Goal: Check status

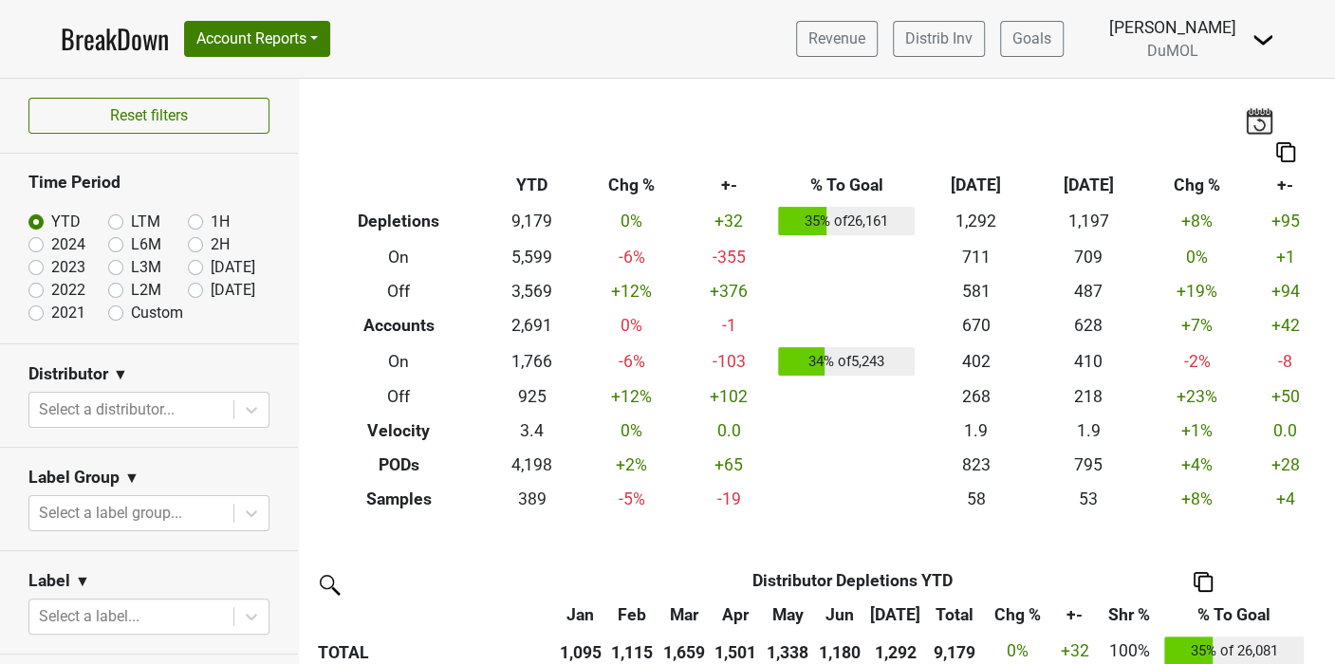
click at [211, 293] on label "[DATE]" at bounding box center [233, 290] width 45 height 23
click at [188, 293] on input "[DATE]" at bounding box center [226, 288] width 76 height 19
radio input "true"
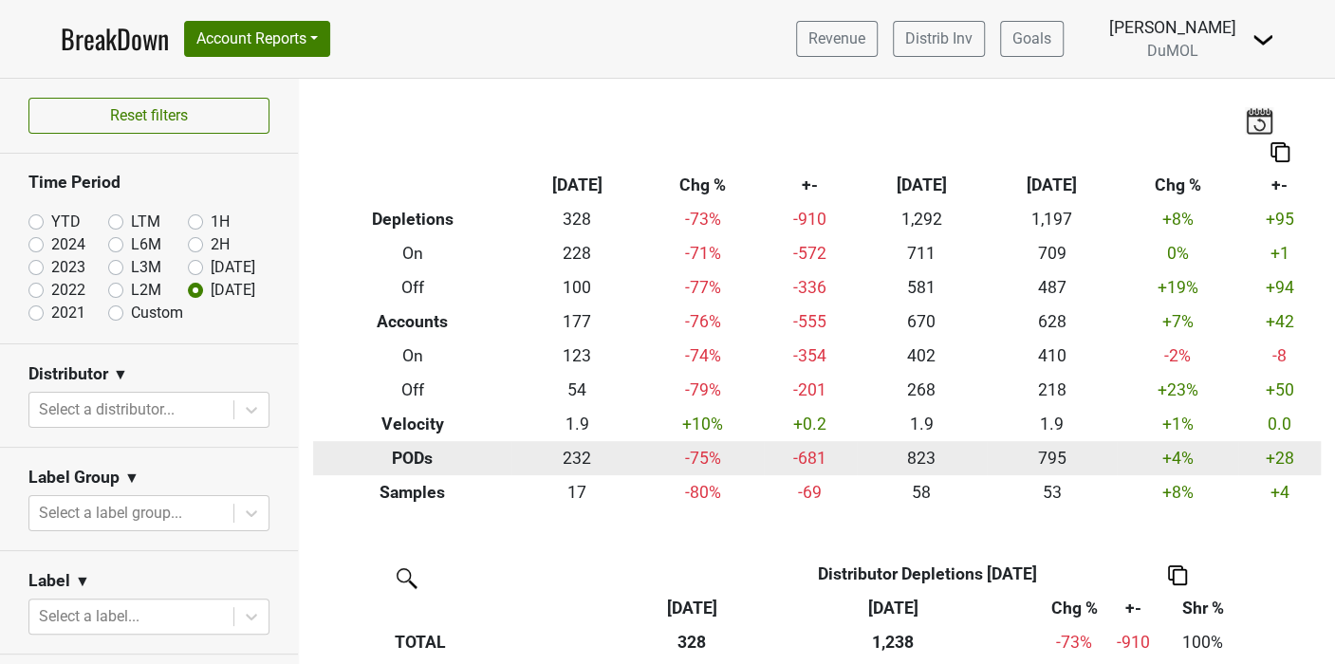
click at [1254, 453] on td "+28" at bounding box center [1279, 458] width 83 height 34
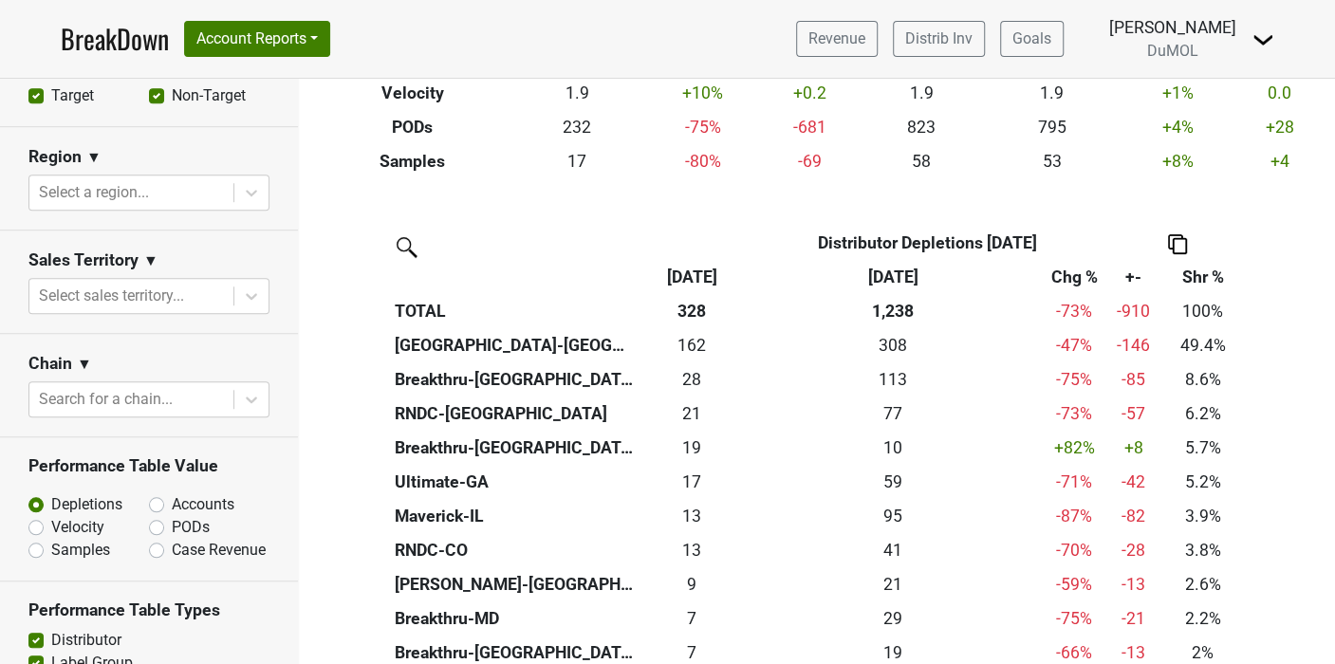
scroll to position [737, 0]
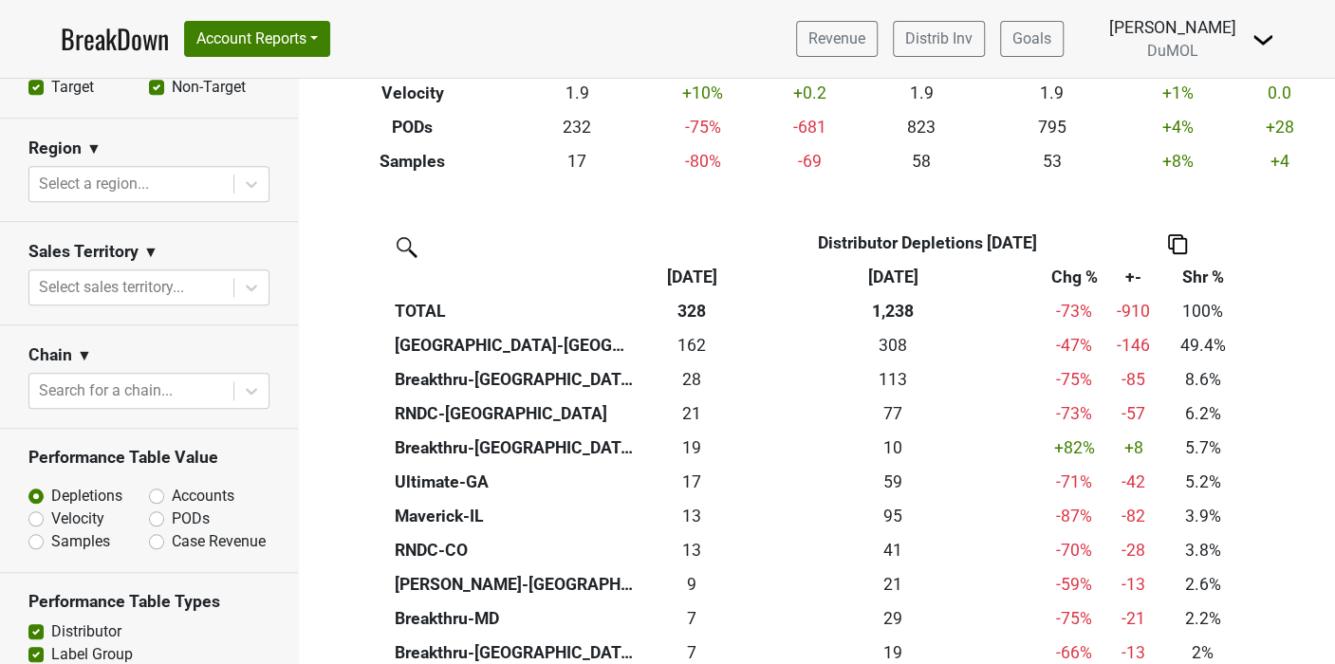
click at [172, 491] on label "Accounts" at bounding box center [203, 496] width 63 height 23
click at [149, 491] on input "Accounts" at bounding box center [206, 494] width 115 height 19
radio input "true"
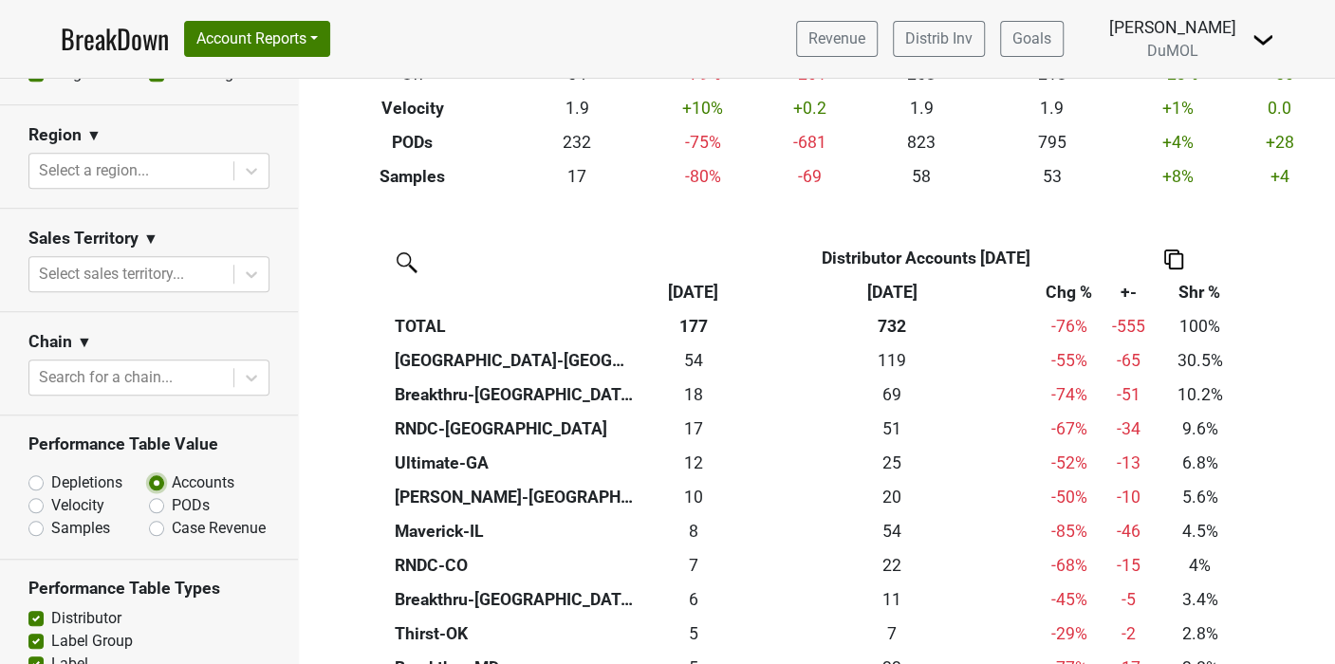
scroll to position [540, 0]
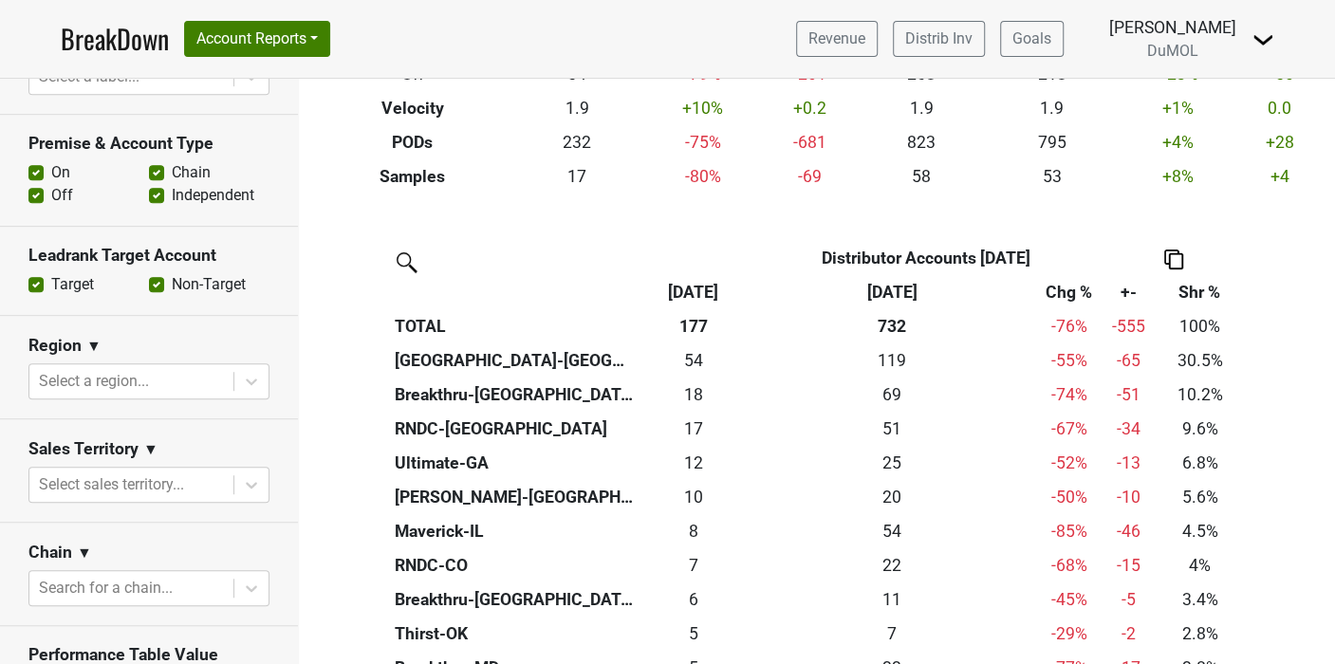
click at [51, 194] on label "Off" at bounding box center [62, 195] width 22 height 23
click at [35, 194] on input "Off" at bounding box center [35, 193] width 15 height 19
checkbox input "false"
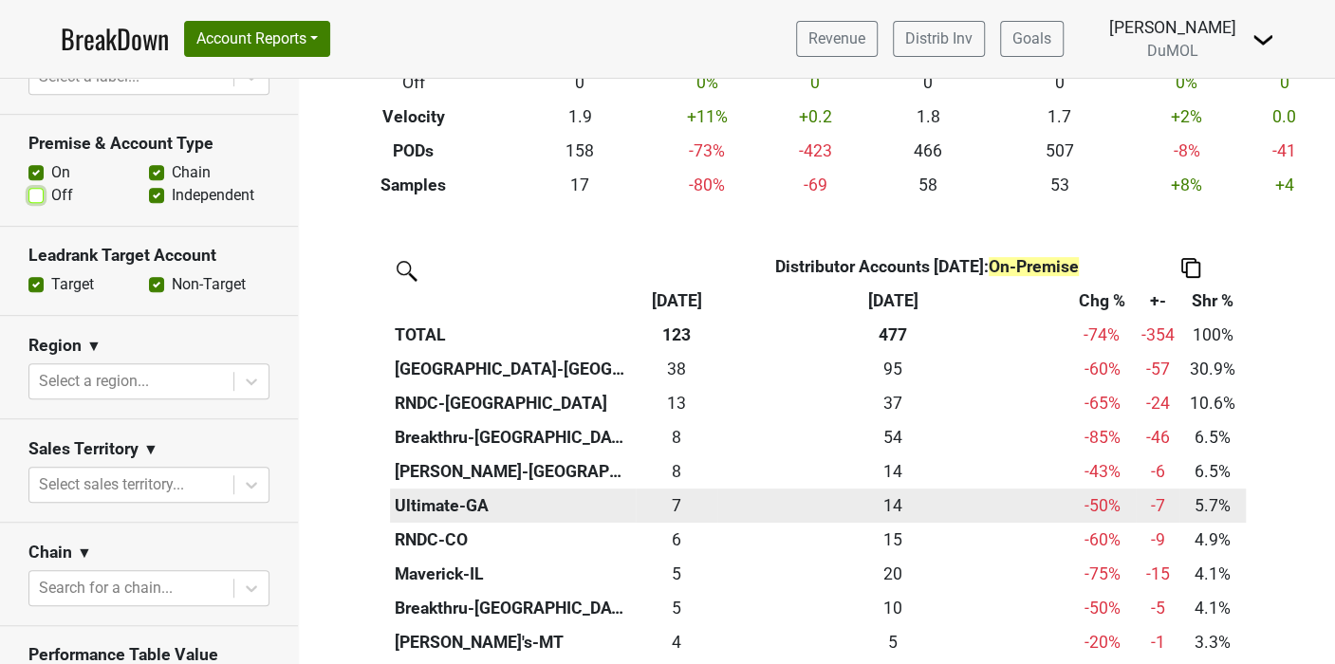
scroll to position [316, 0]
